Goal: Task Accomplishment & Management: Manage account settings

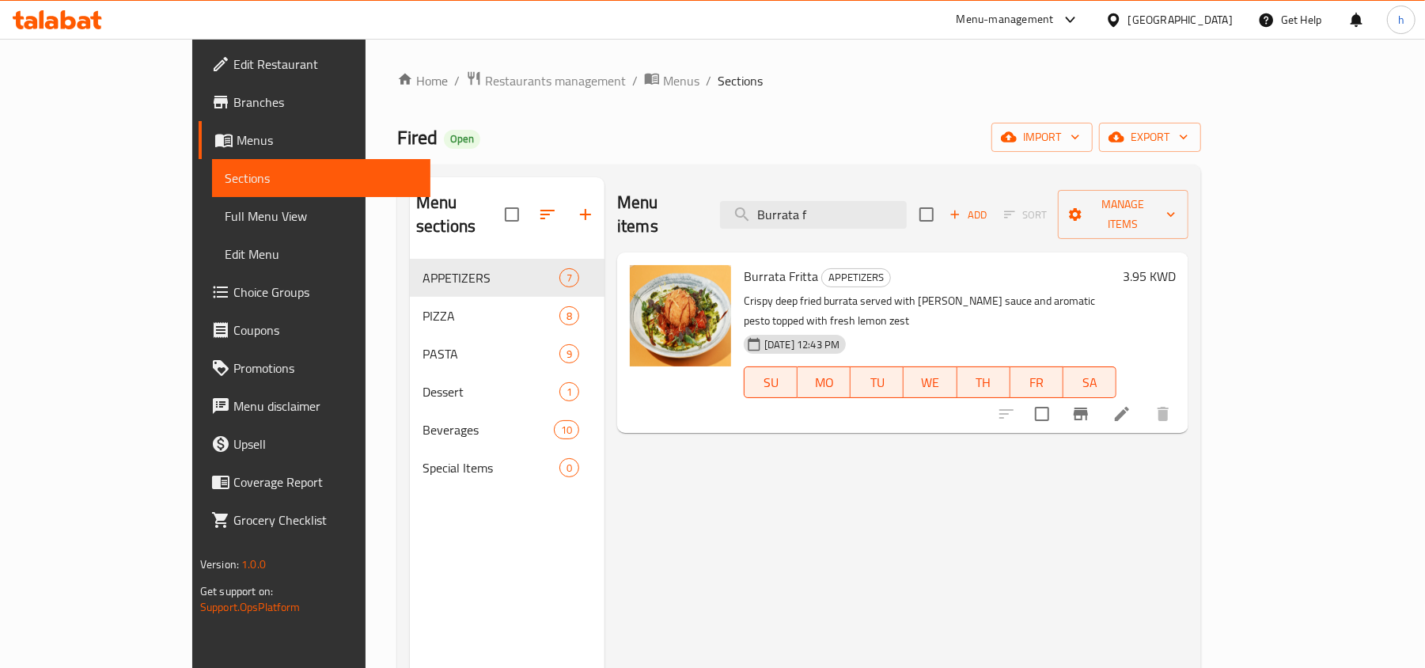
click at [1206, 22] on div "[GEOGRAPHIC_DATA]" at bounding box center [1180, 19] width 104 height 17
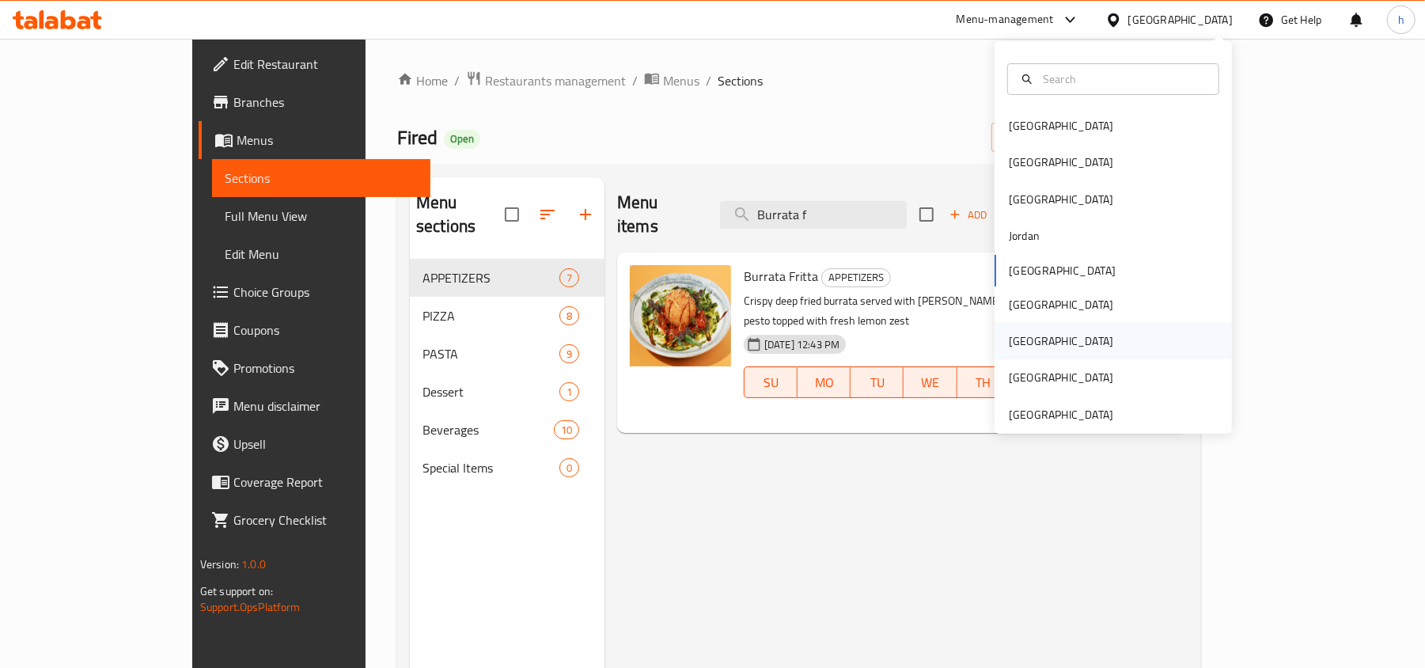
click at [1020, 332] on div "[GEOGRAPHIC_DATA]" at bounding box center [1061, 341] width 130 height 36
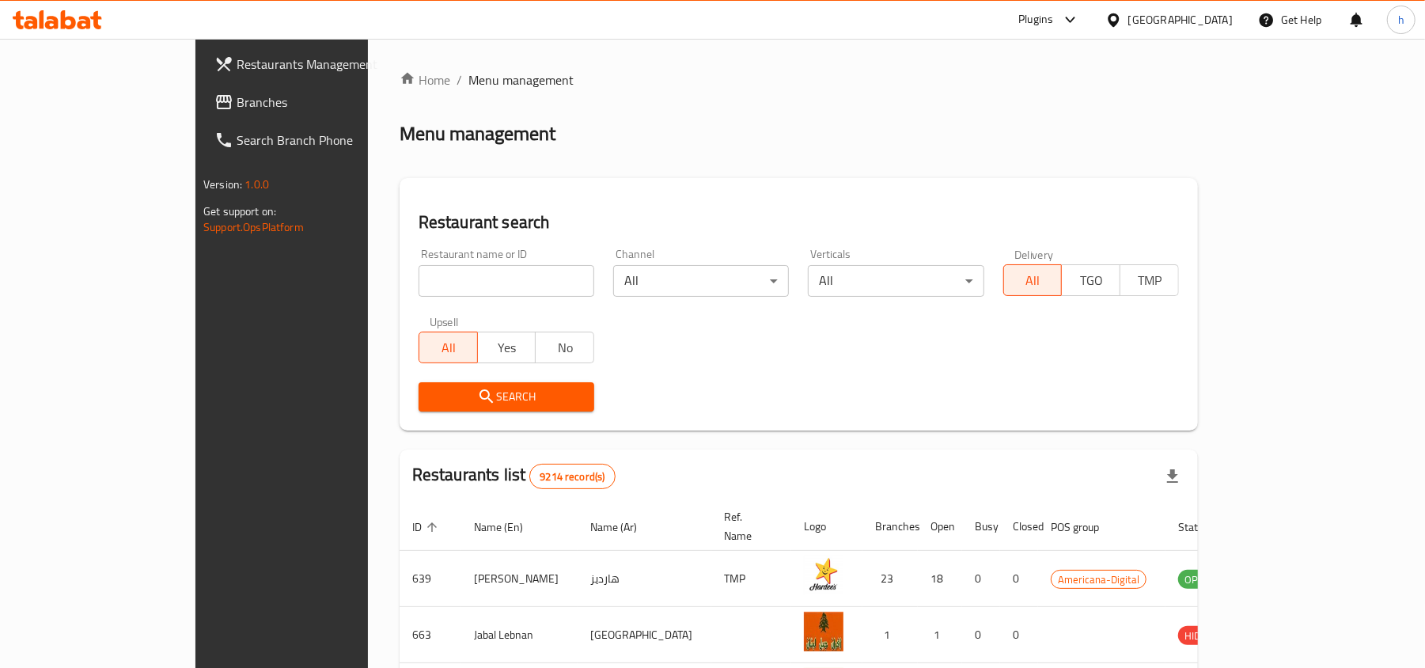
click at [236, 104] on span "Branches" at bounding box center [328, 102] width 184 height 19
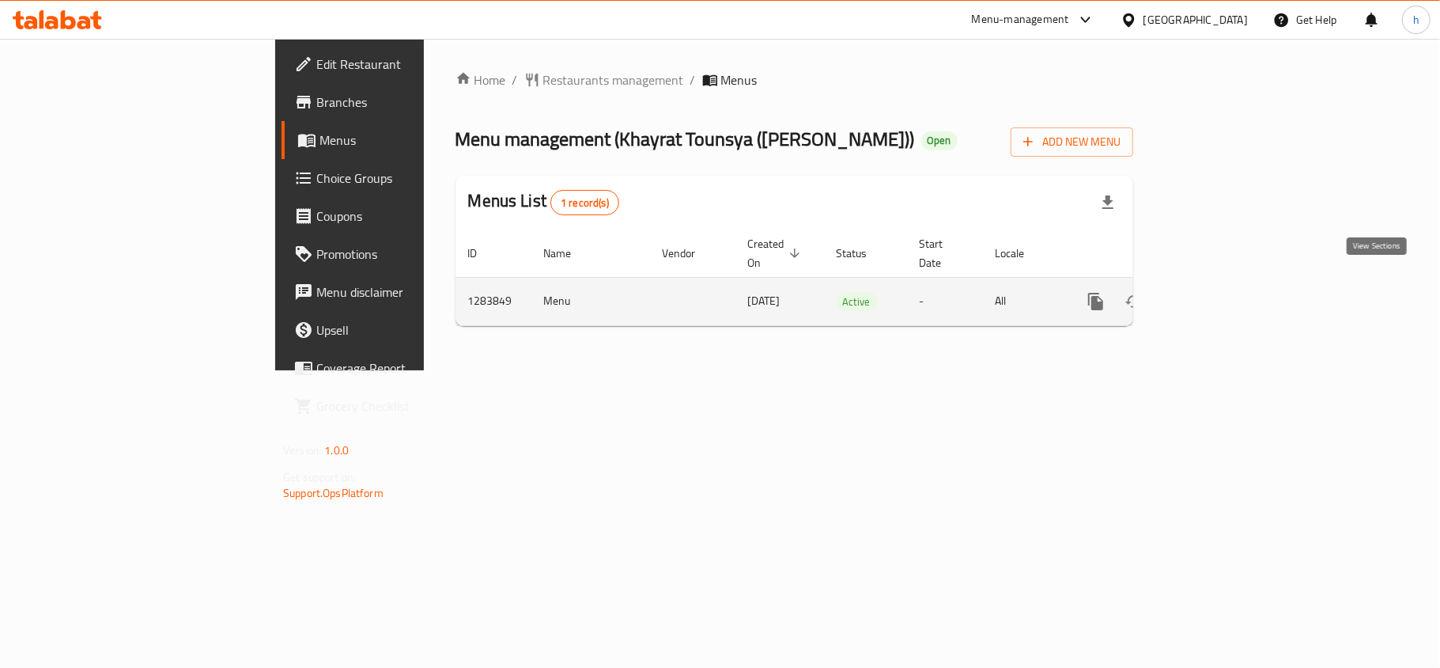
click at [1220, 292] on icon "enhanced table" at bounding box center [1210, 301] width 19 height 19
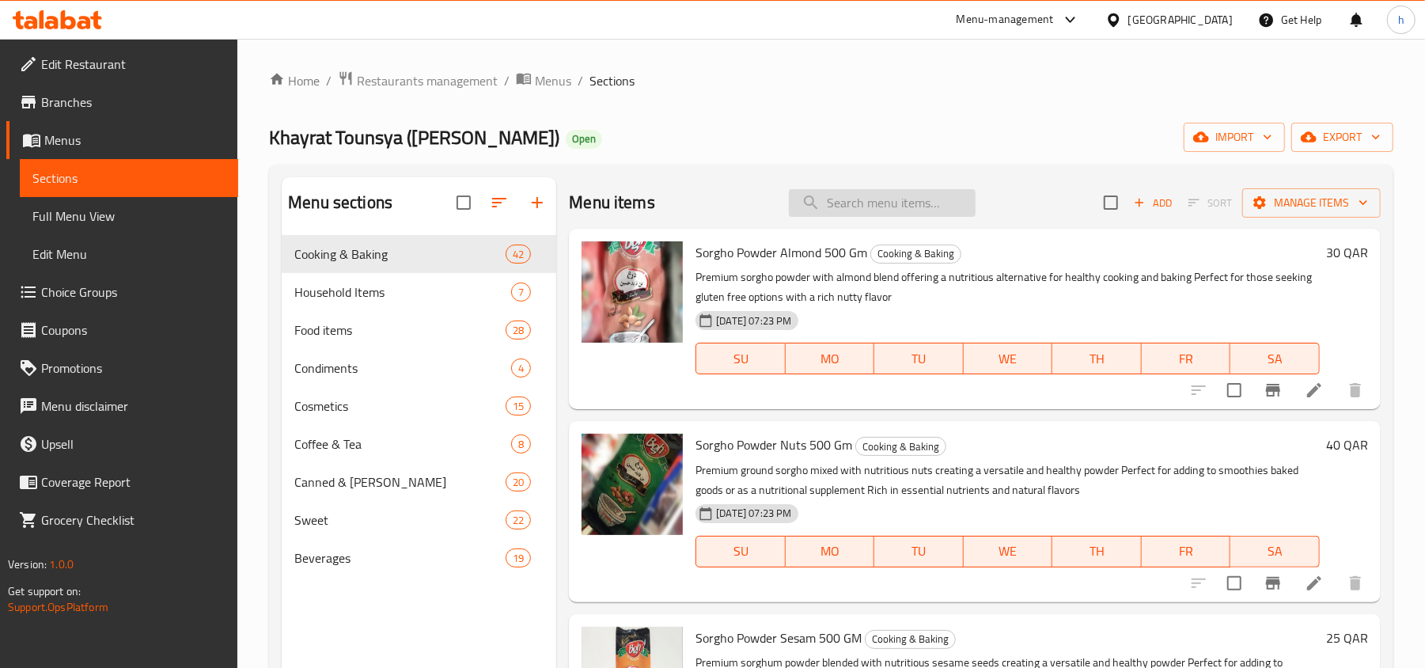
click at [918, 206] on input "search" at bounding box center [882, 203] width 187 height 28
paste input "Ben Gaid Hassine Bsissa Powder Pla"
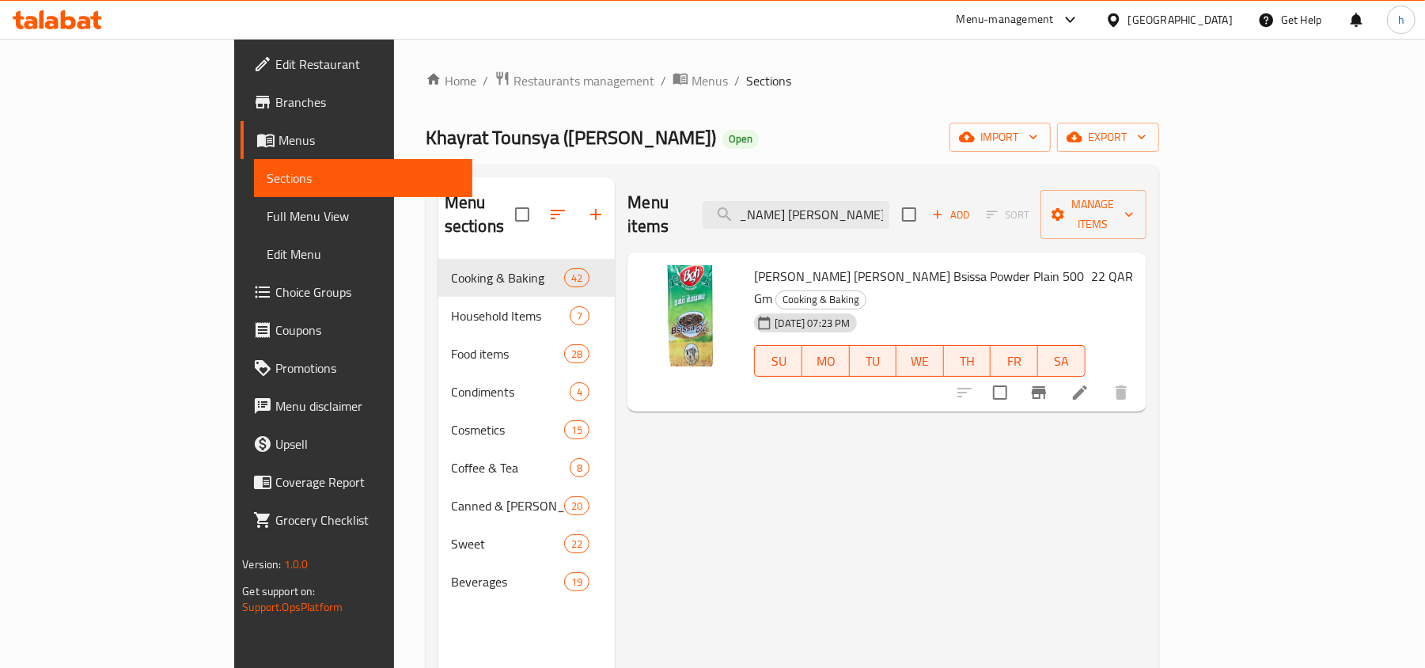
type input "Ben Gaid Hassine Bsissa Powder Pla"
click at [275, 73] on span "Edit Restaurant" at bounding box center [367, 64] width 184 height 19
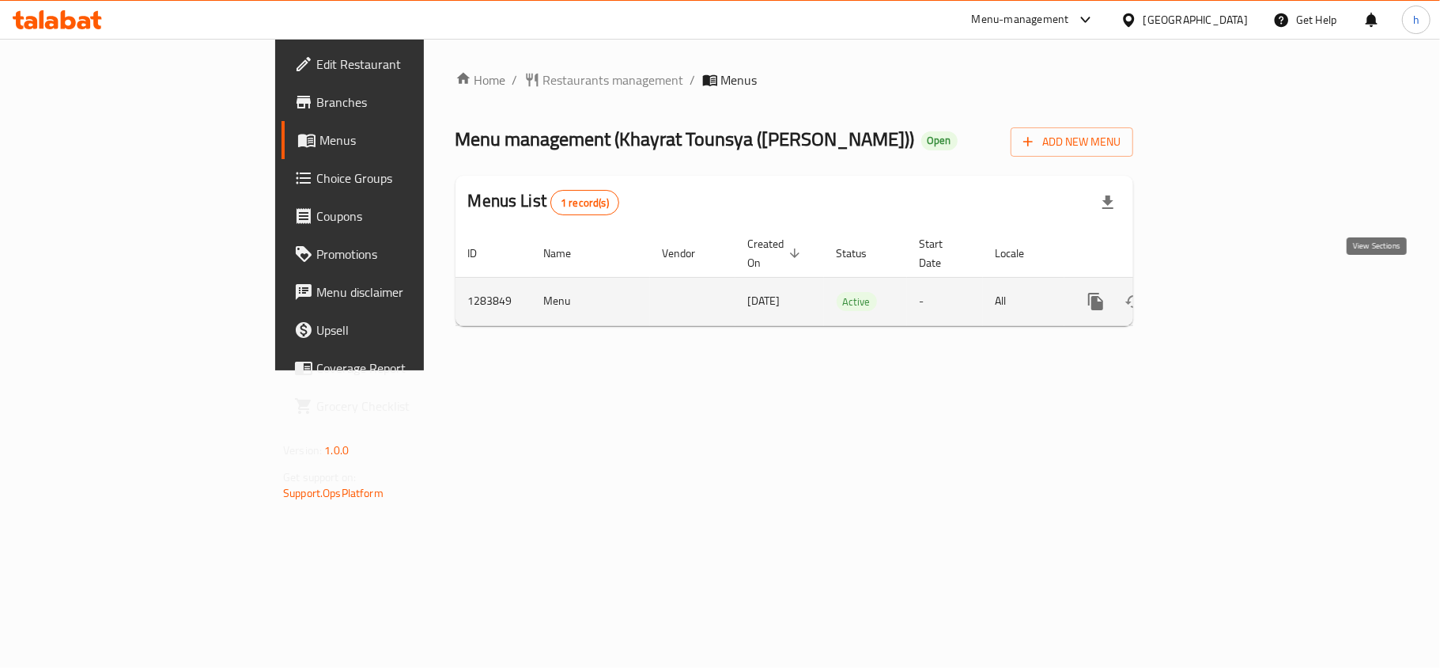
click at [1220, 292] on icon "enhanced table" at bounding box center [1210, 301] width 19 height 19
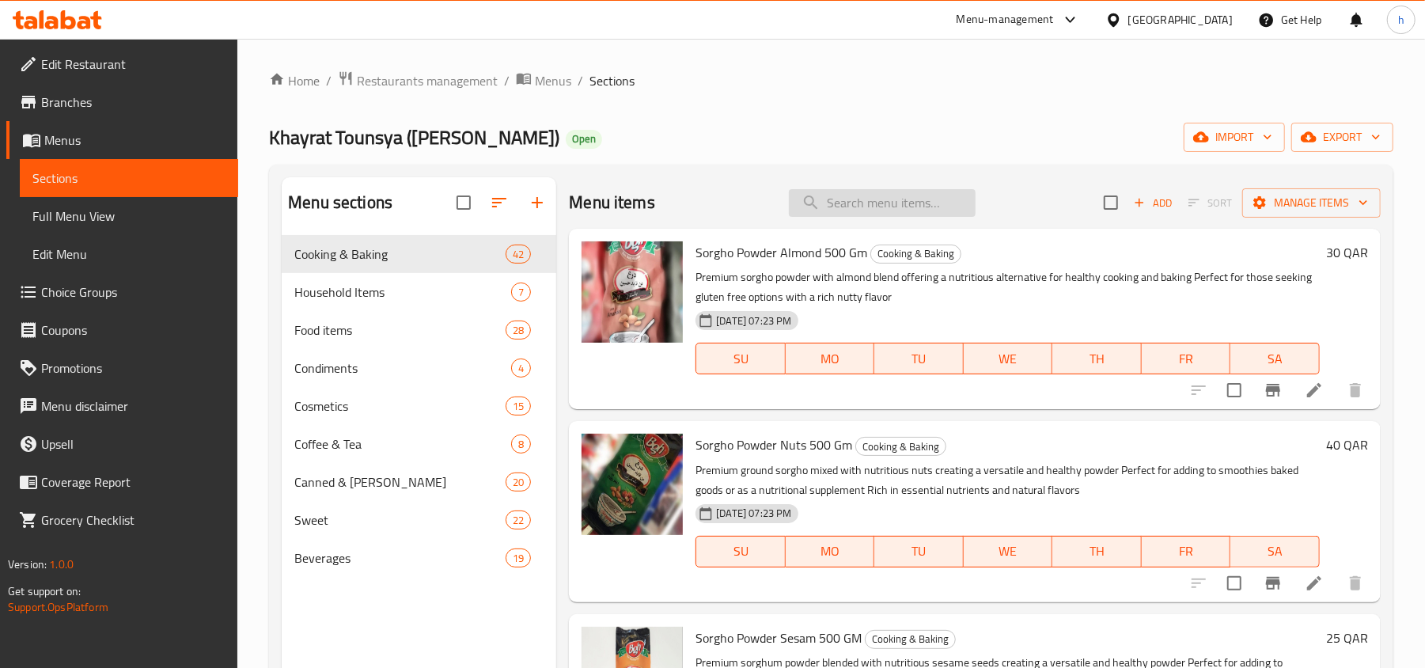
click at [944, 206] on input "search" at bounding box center [882, 203] width 187 height 28
paste input "[PERSON_NAME] [PERSON_NAME] Bsissa Pow"
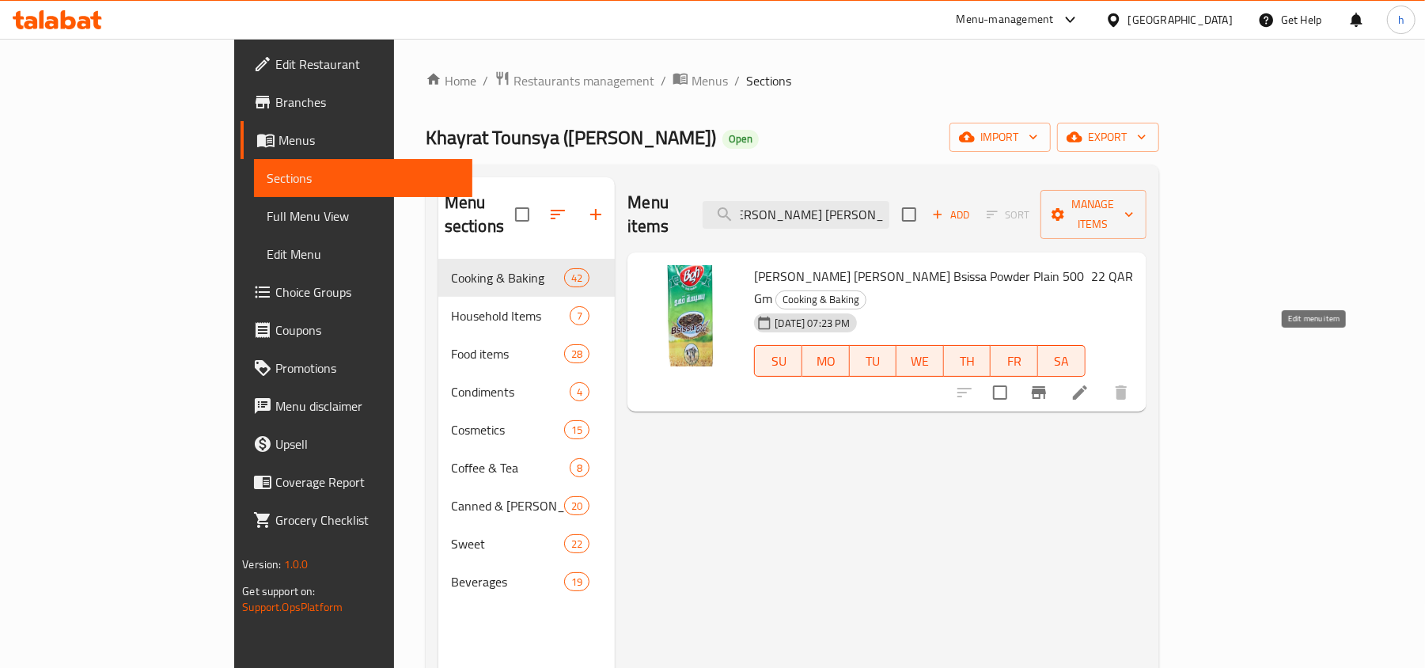
type input "[PERSON_NAME] [PERSON_NAME] Bsissa Pow"
click at [1089, 383] on icon at bounding box center [1079, 392] width 19 height 19
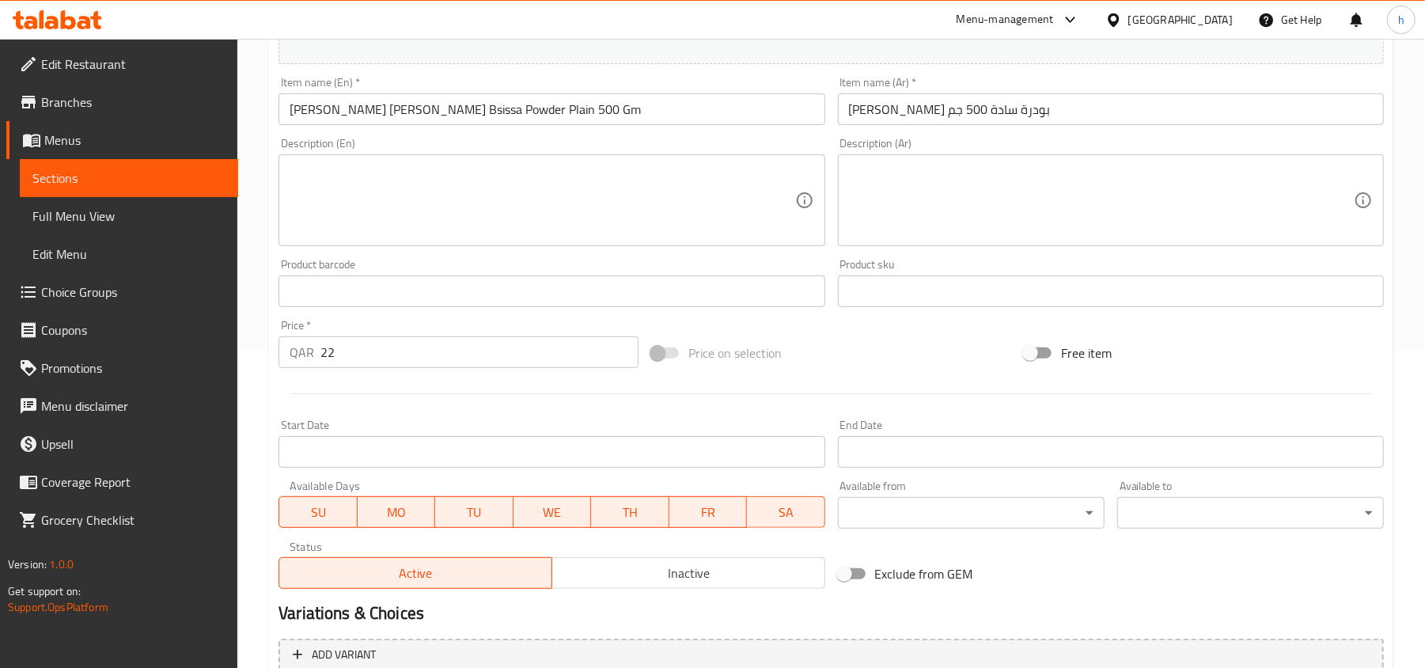
scroll to position [156, 0]
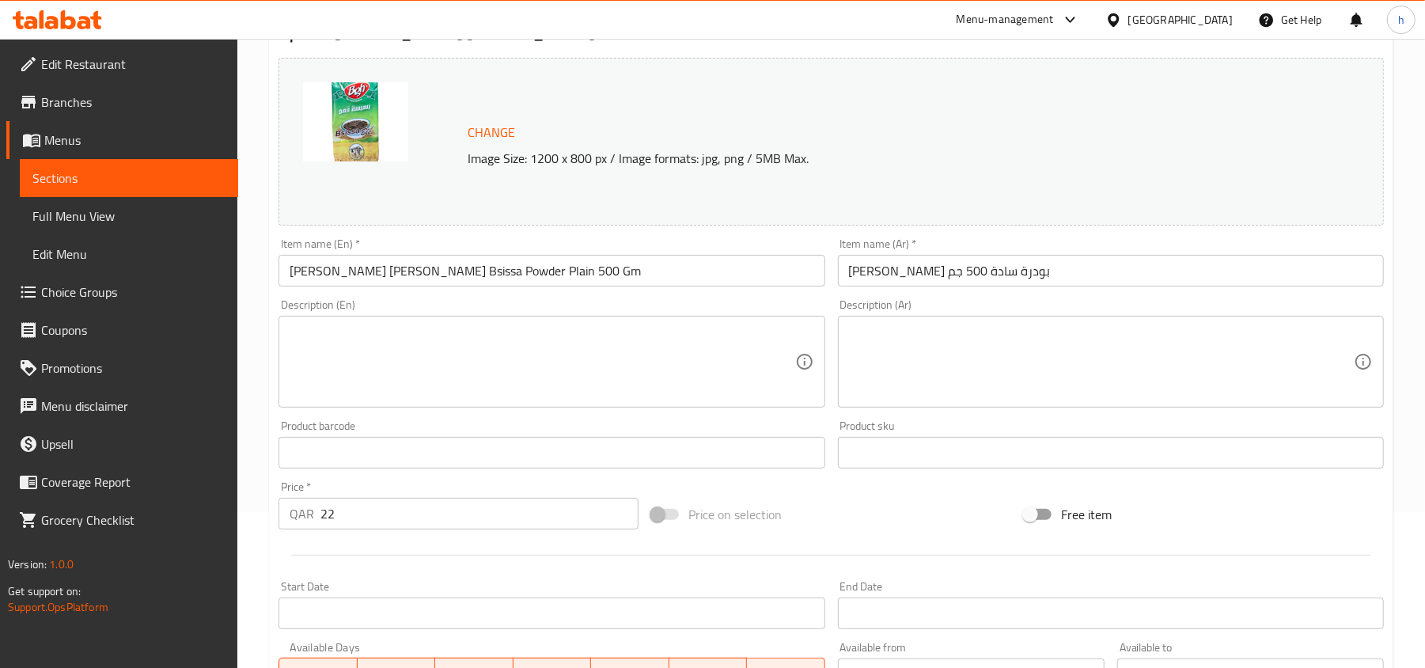
click at [1206, 17] on div "[GEOGRAPHIC_DATA]" at bounding box center [1180, 19] width 104 height 17
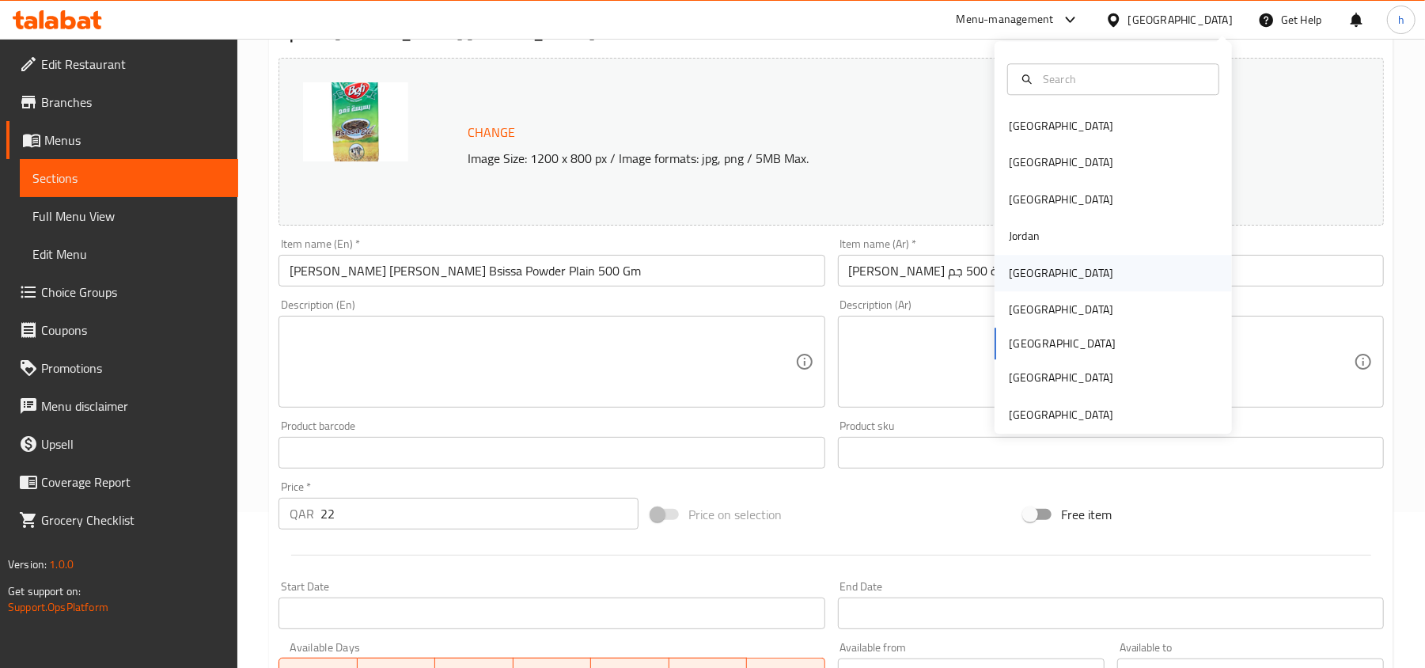
click at [1030, 263] on div "[GEOGRAPHIC_DATA]" at bounding box center [1061, 273] width 130 height 36
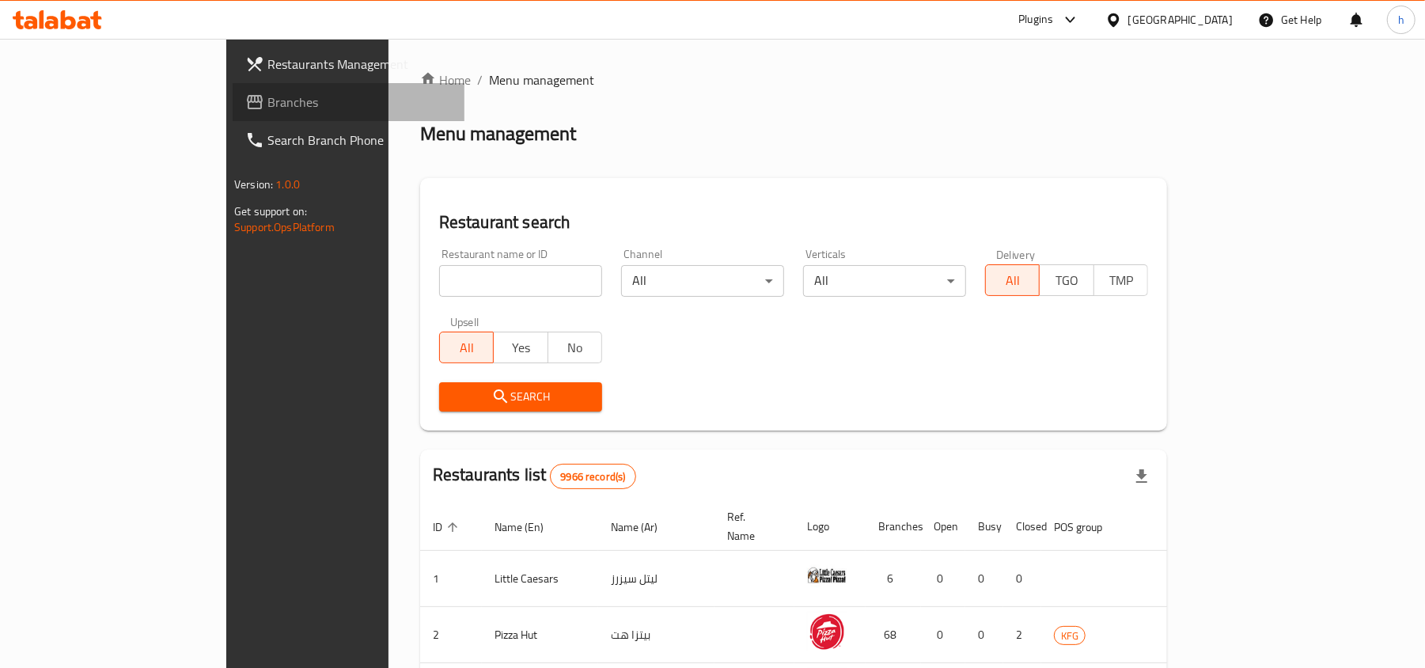
click at [267, 98] on span "Branches" at bounding box center [359, 102] width 184 height 19
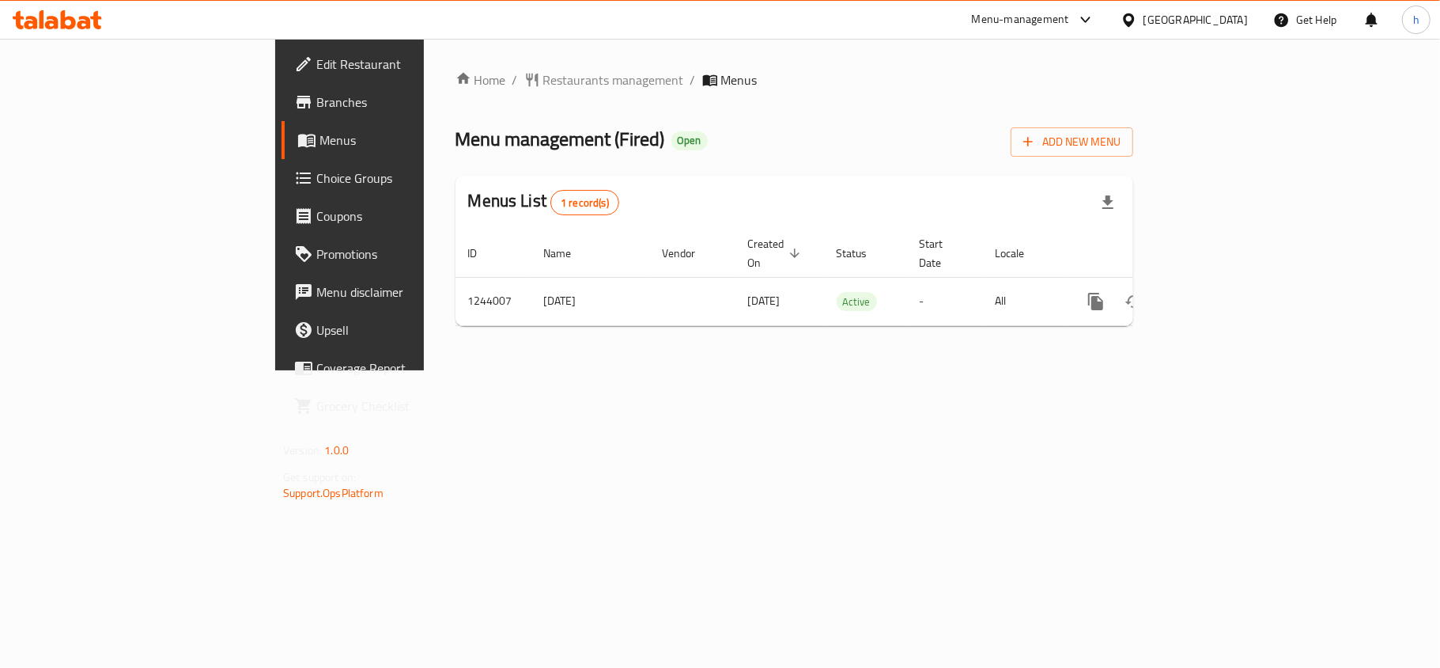
click at [316, 58] on span "Edit Restaurant" at bounding box center [409, 64] width 187 height 19
